Goal: Task Accomplishment & Management: Complete application form

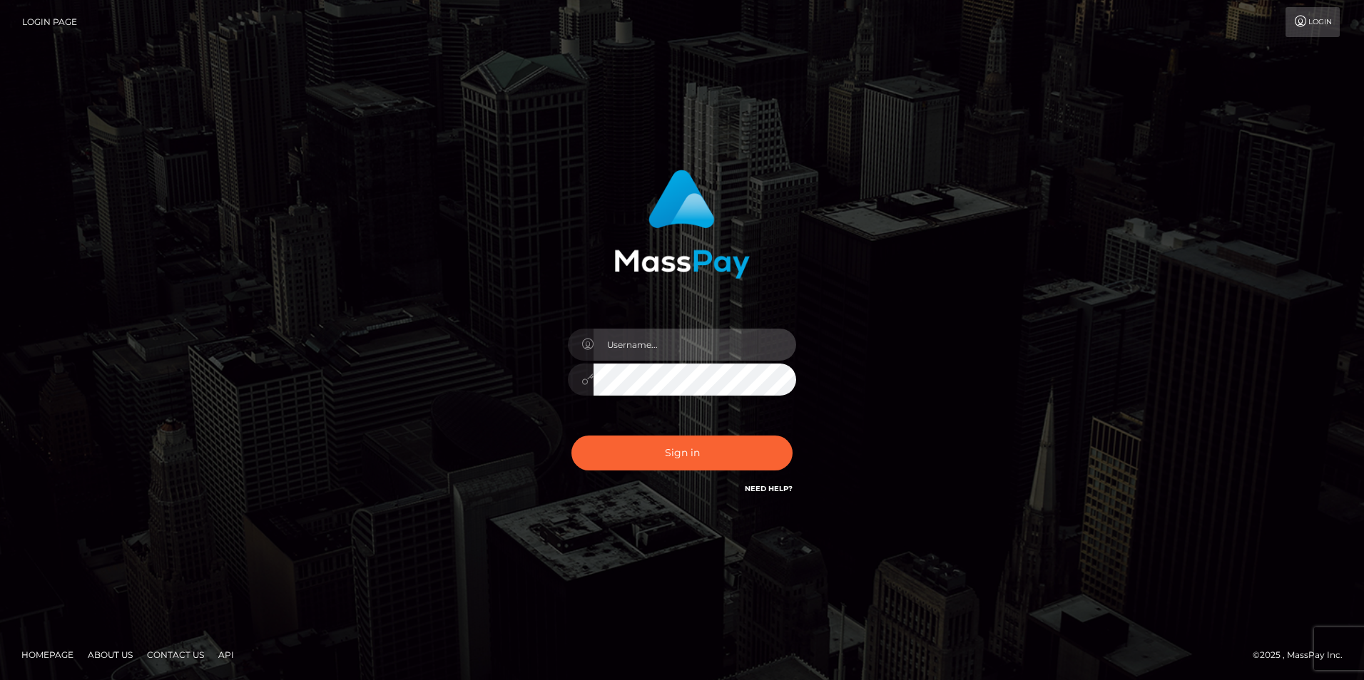
click at [635, 339] on input "text" at bounding box center [694, 345] width 203 height 32
click at [653, 352] on input "text" at bounding box center [694, 345] width 203 height 32
paste input "LiatSilver"
type input "LiatSilver"
click at [571, 436] on button "Sign in" at bounding box center [681, 453] width 221 height 35
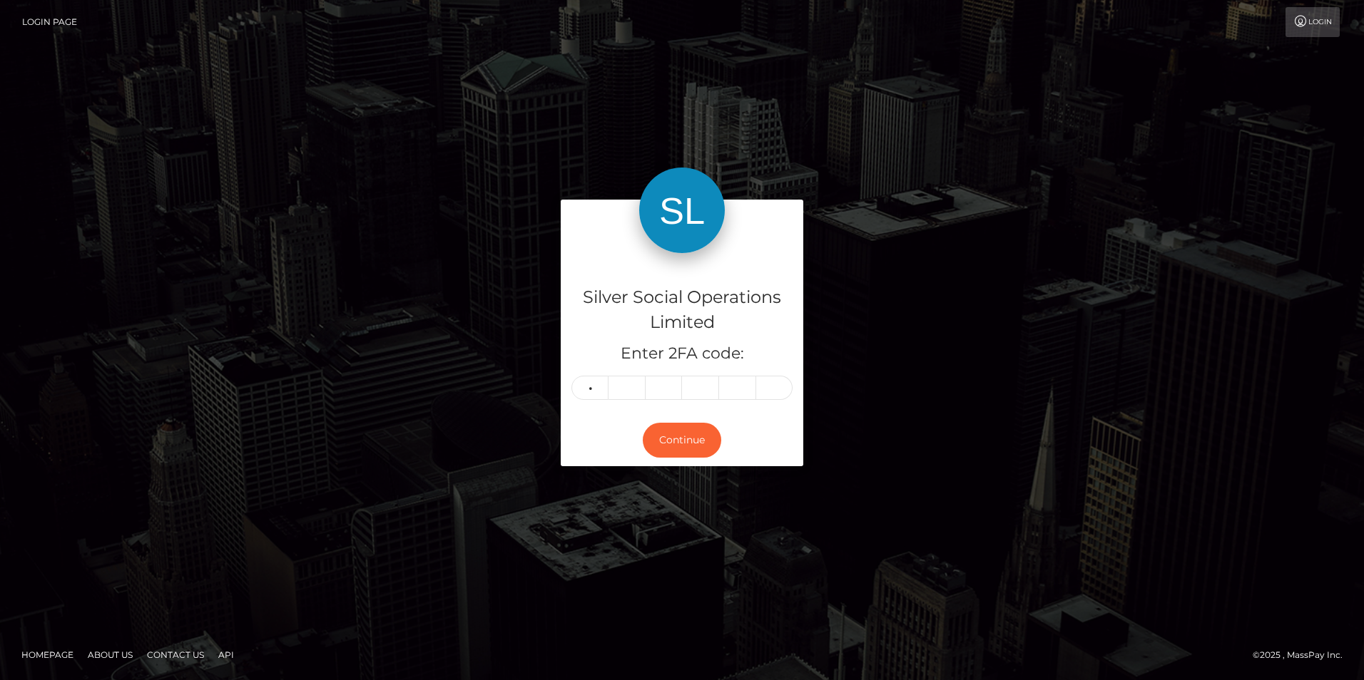
type input "7"
type input "2"
type input "6"
type input "2"
type input "6"
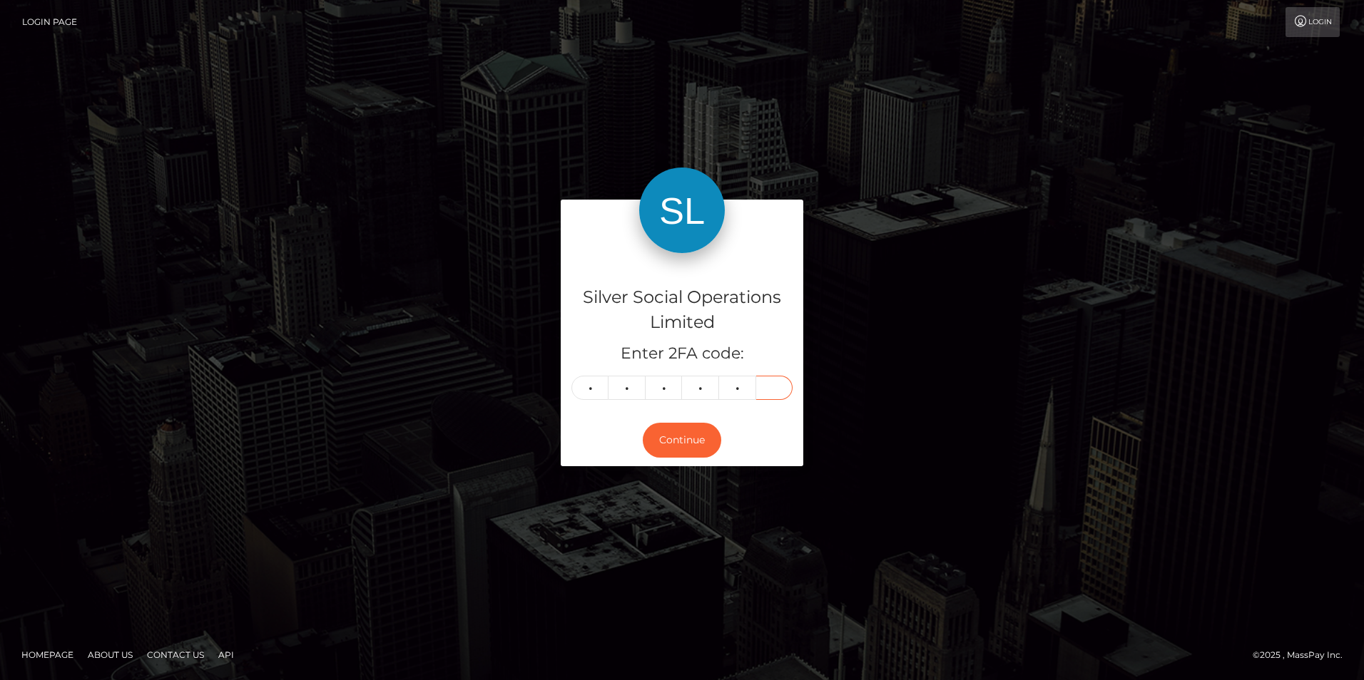
type input "9"
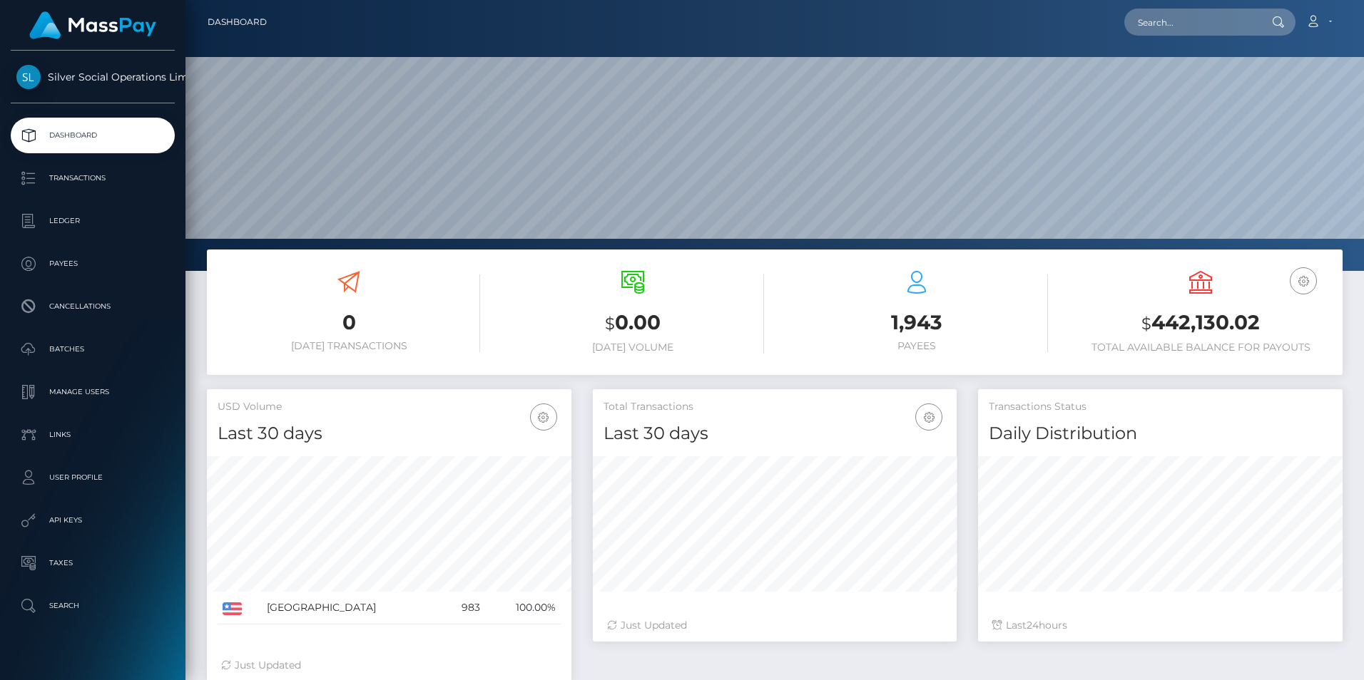
scroll to position [253, 364]
click at [1317, 23] on icon at bounding box center [1312, 21] width 15 height 11
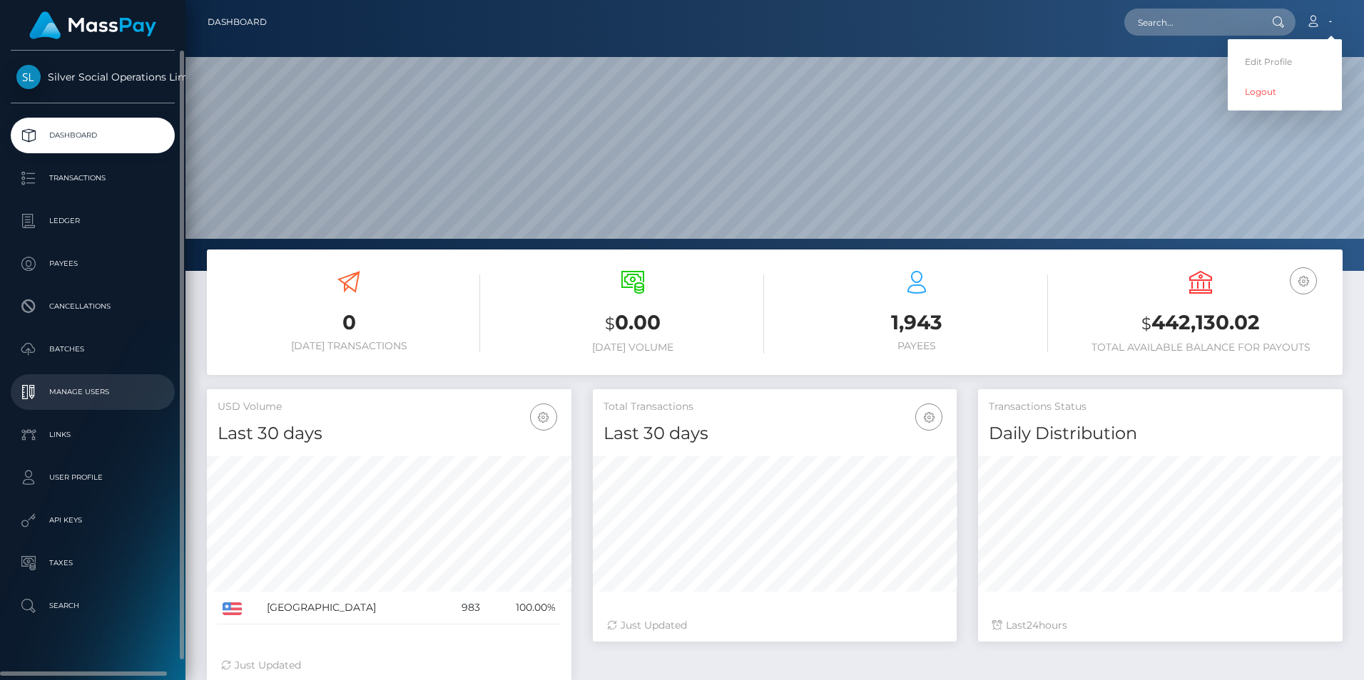
click at [96, 394] on p "Manage Users" at bounding box center [92, 392] width 153 height 21
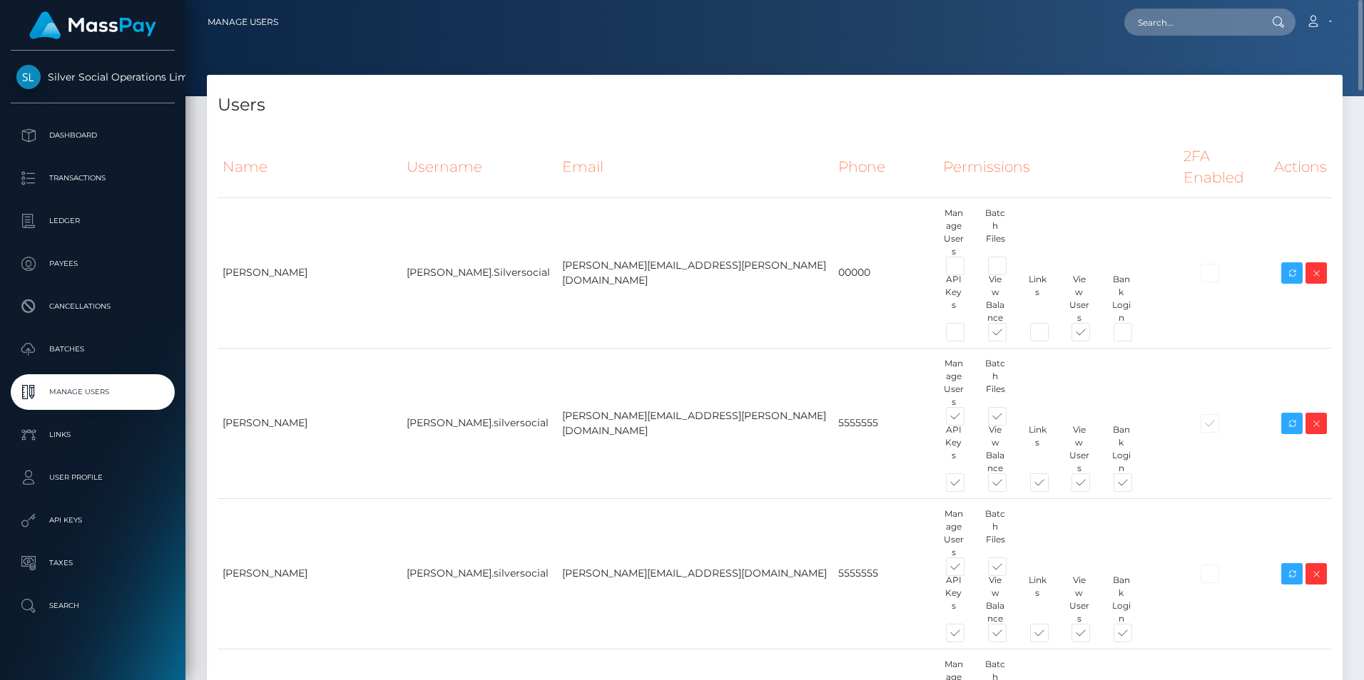
click at [1294, 158] on th "Actions" at bounding box center [1300, 167] width 63 height 61
click at [1241, 153] on th "2FA Enabled" at bounding box center [1223, 167] width 91 height 61
drag, startPoint x: 1164, startPoint y: 160, endPoint x: 1101, endPoint y: 159, distance: 62.8
click at [1178, 160] on th "2FA Enabled" at bounding box center [1223, 167] width 91 height 61
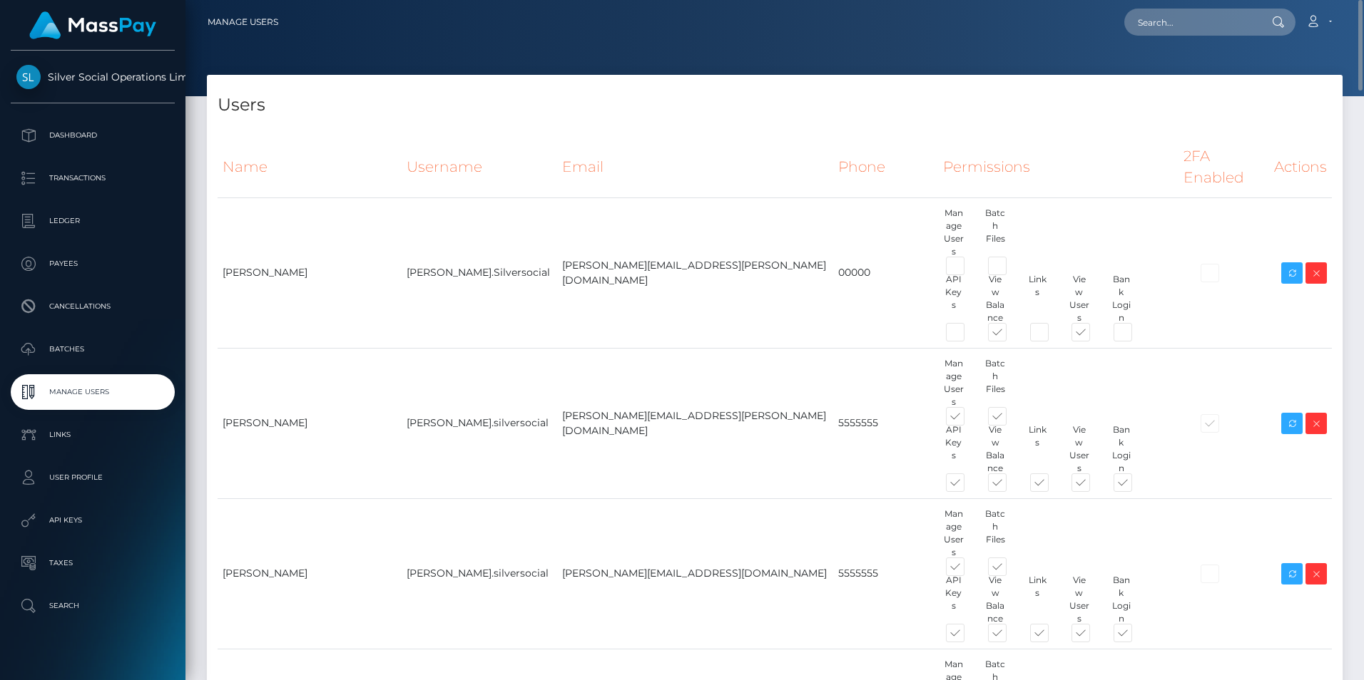
click at [241, 15] on link "Manage Users" at bounding box center [243, 22] width 71 height 30
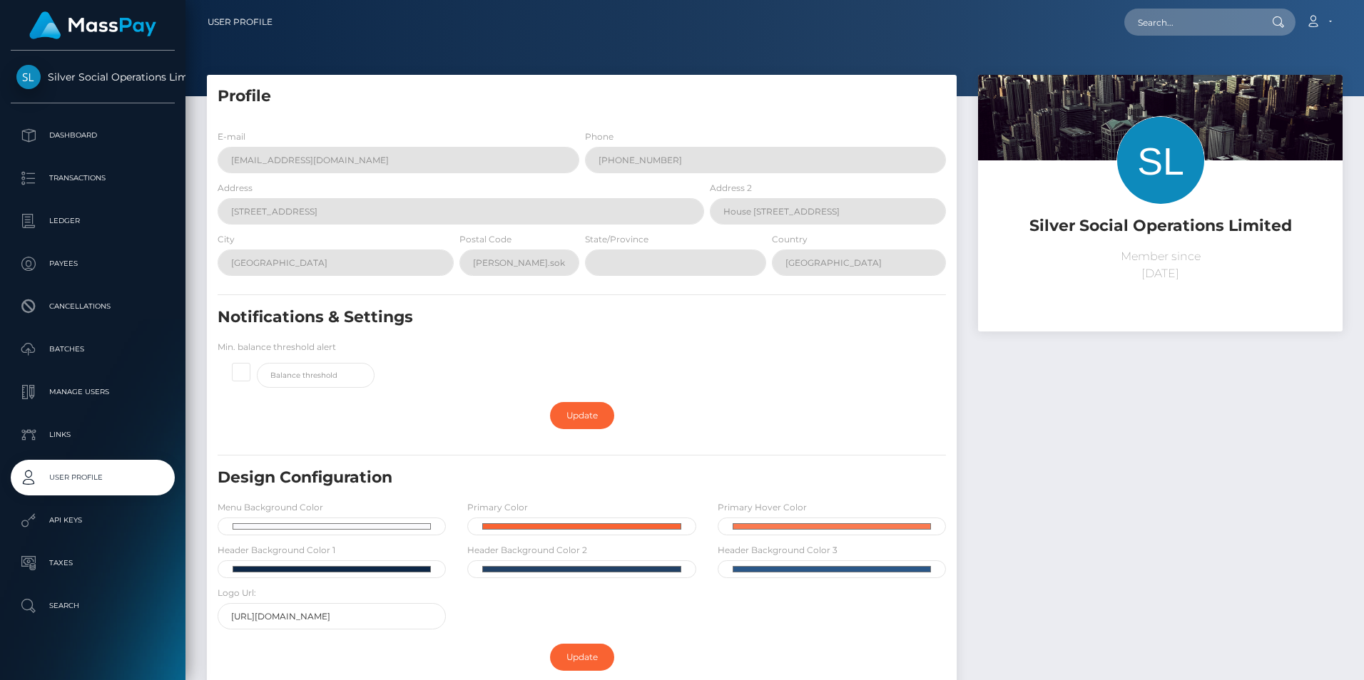
click at [1106, 329] on div "Silver Social Operations Limited Member since June 19, 2025" at bounding box center [1160, 245] width 364 height 171
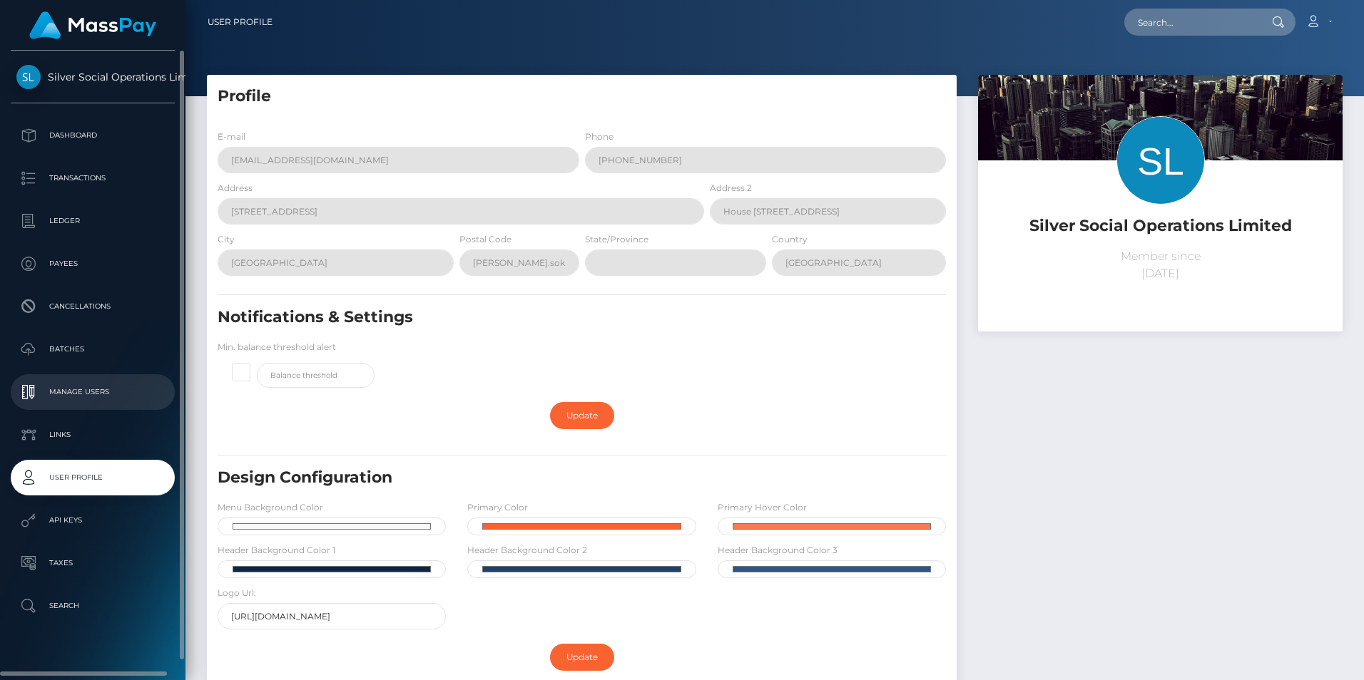
click at [83, 383] on p "Manage Users" at bounding box center [92, 392] width 153 height 21
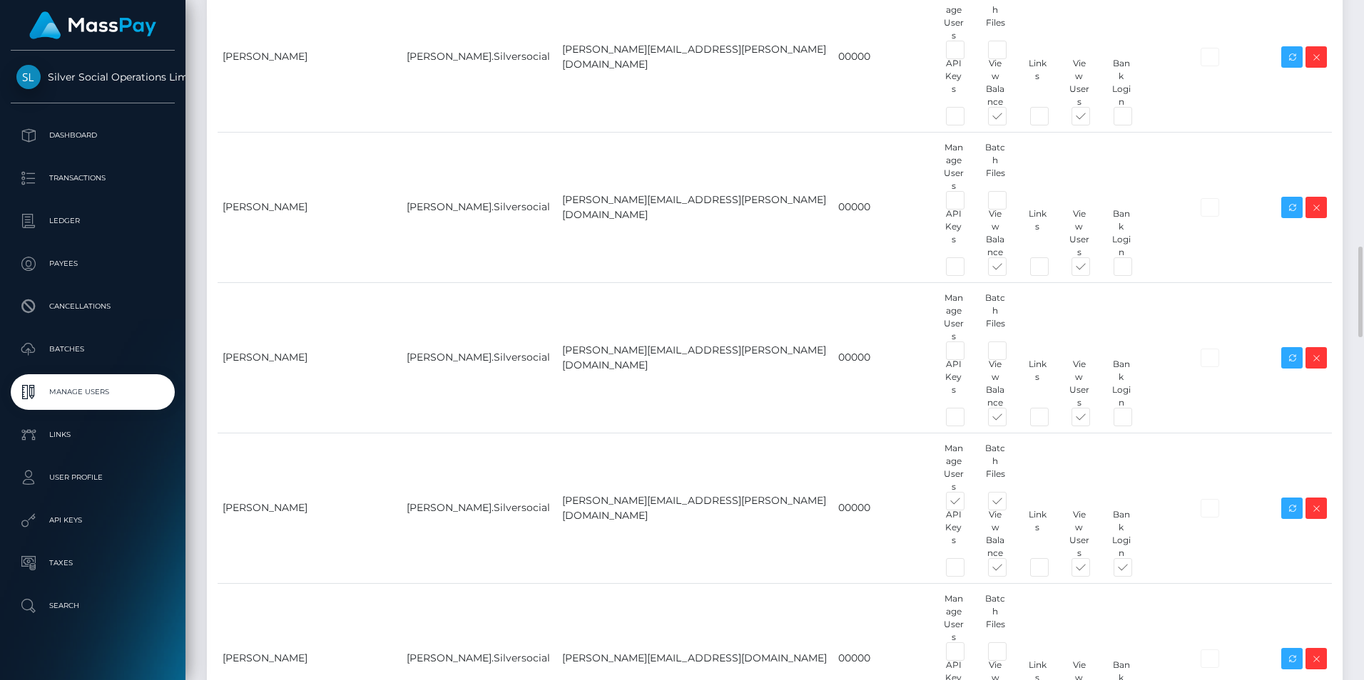
scroll to position [4427, 0]
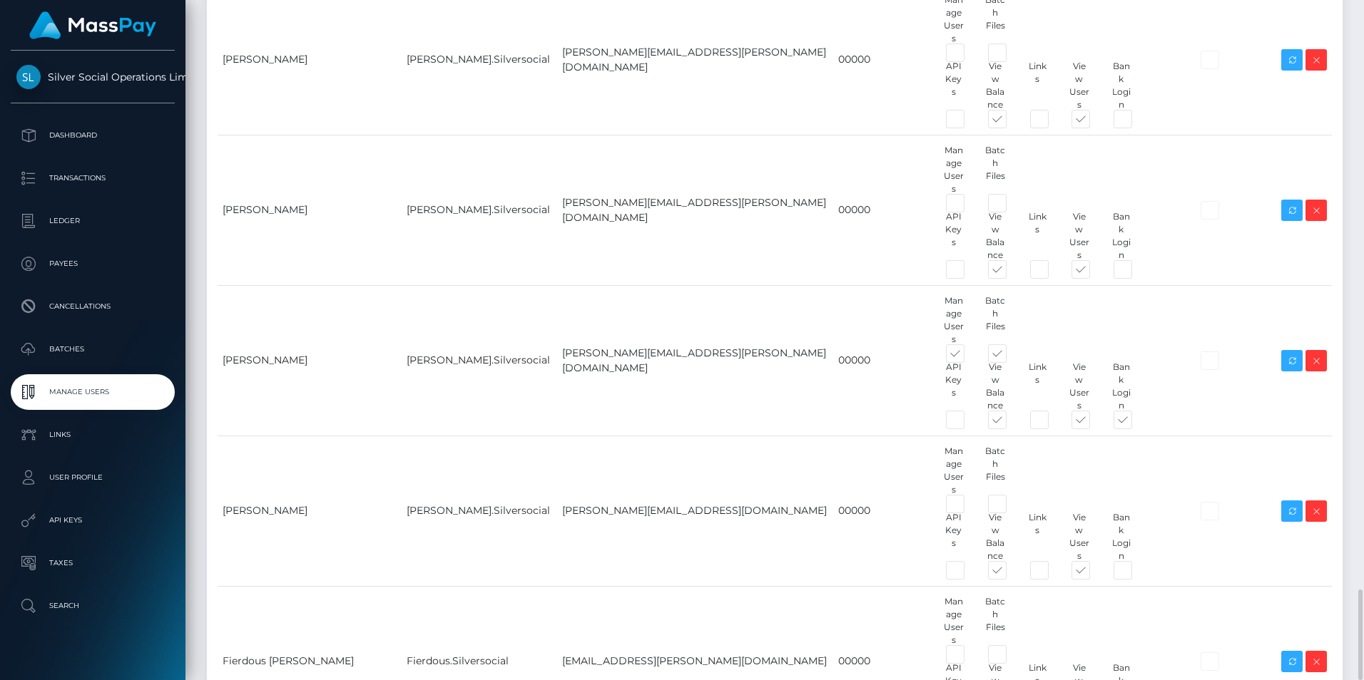
paste input "Aprilyn Pevidal"
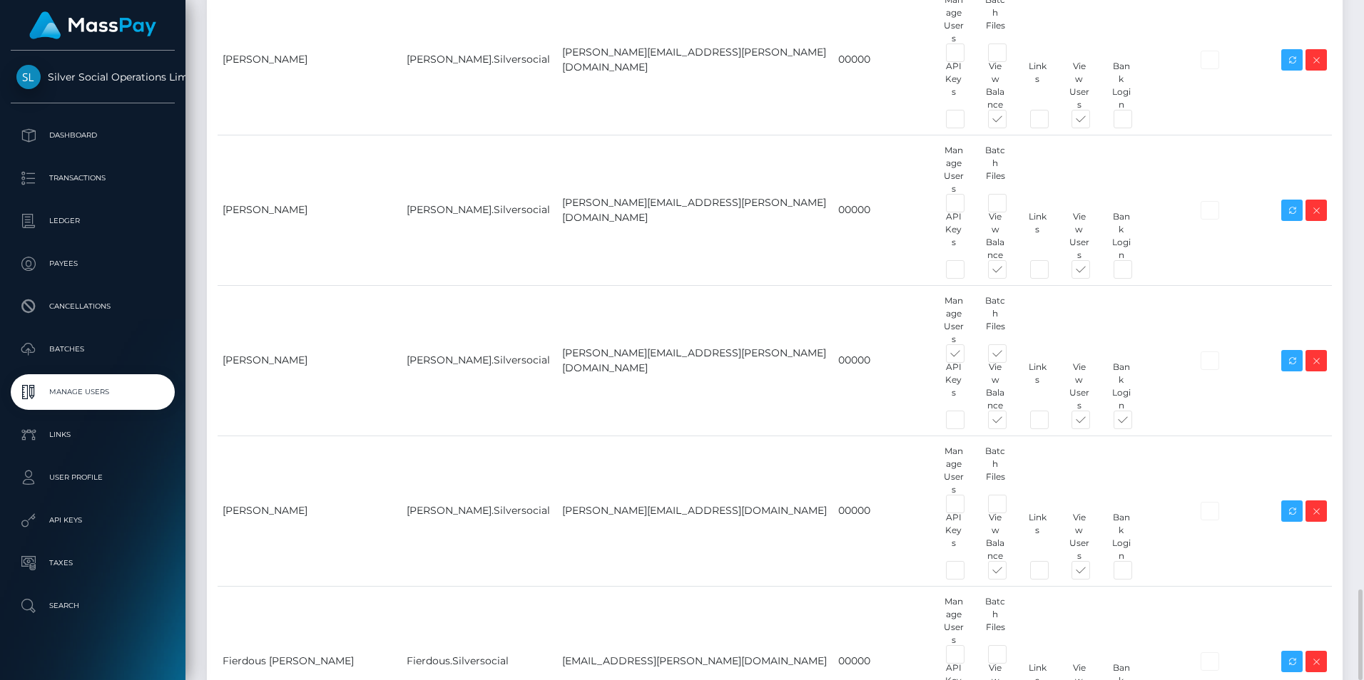
type input "Aprilyn Pevidal"
paste input "Aprilyn"
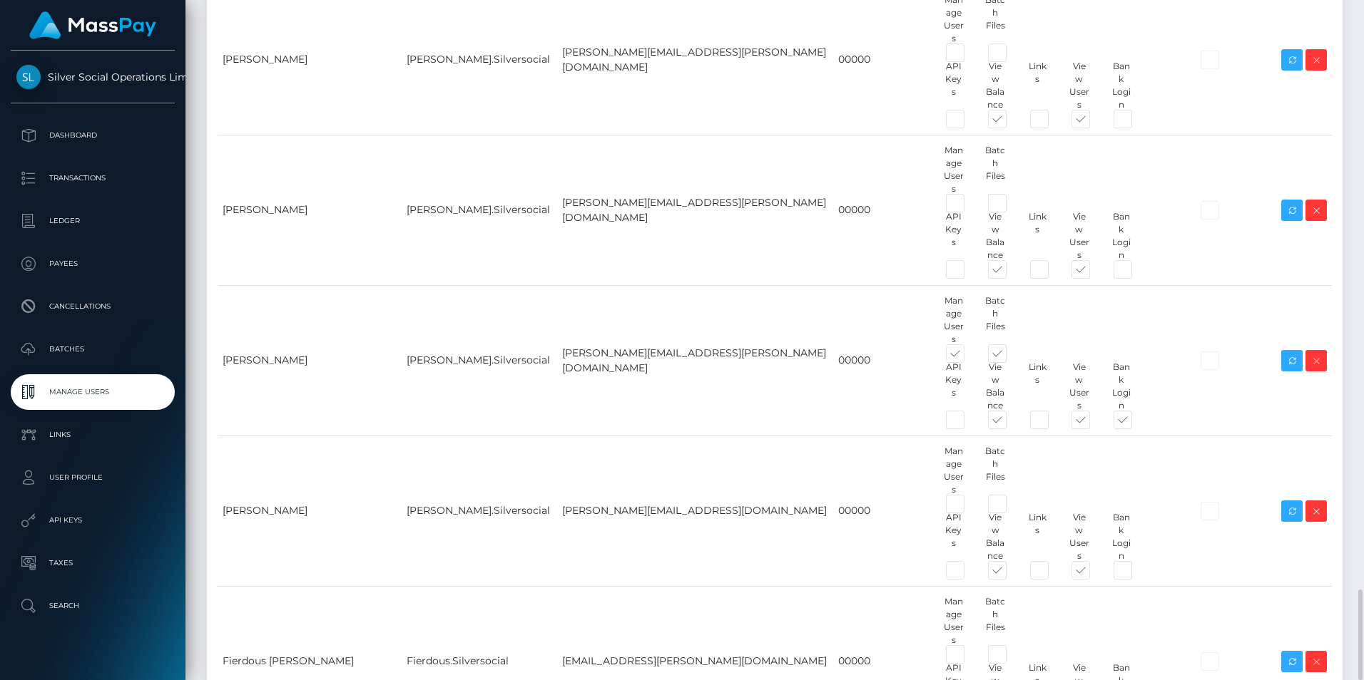
type input "Aprilyn@silversocialgames.com"
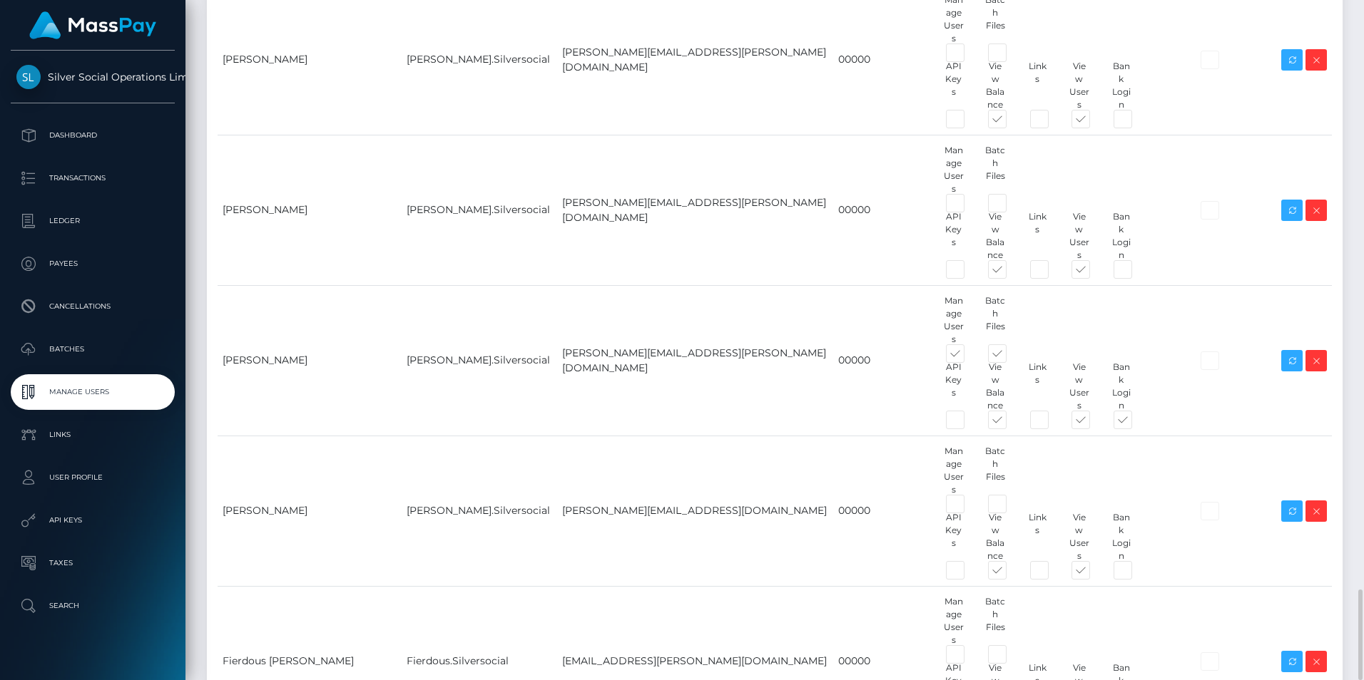
paste input "Aprilyn"
type input "Aprilyn"
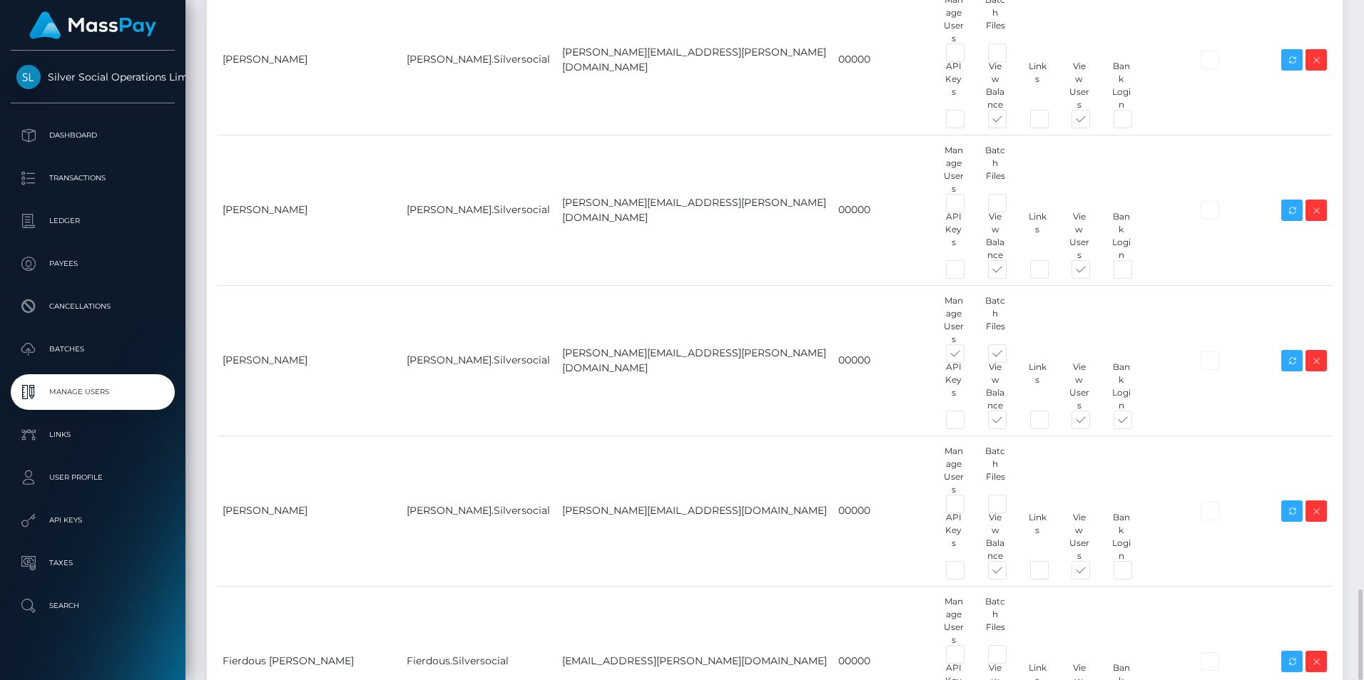
paste input "Pevidal"
type input "Pevidal"
drag, startPoint x: 880, startPoint y: 600, endPoint x: 861, endPoint y: 604, distance: 19.6
